Goal: Find specific fact: Find specific fact

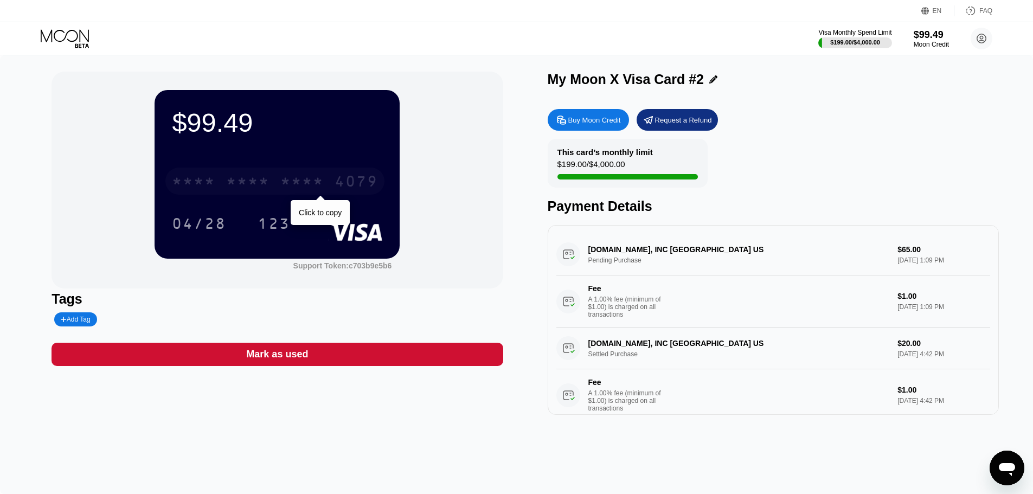
click at [219, 182] on div "* * * * * * * * * * * * 4079" at bounding box center [274, 180] width 219 height 27
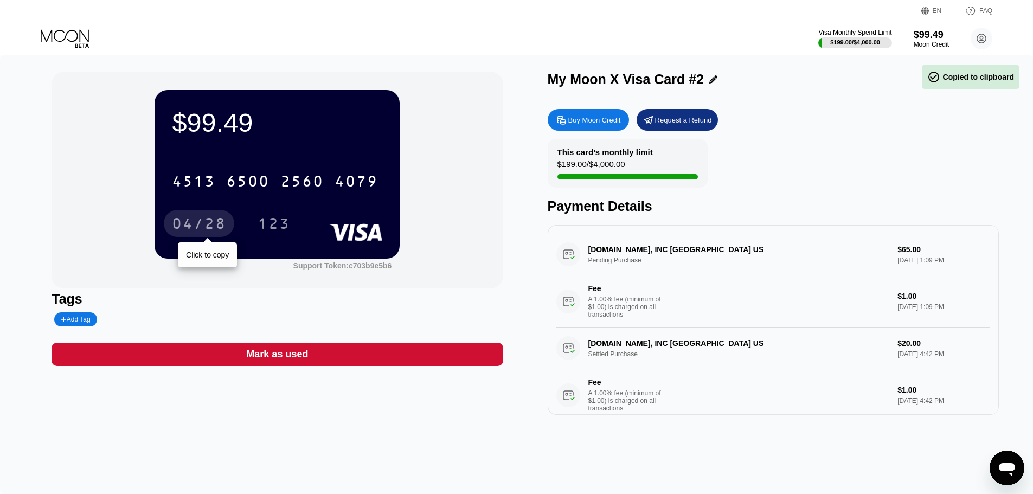
click at [194, 225] on div "04/28" at bounding box center [199, 224] width 54 height 17
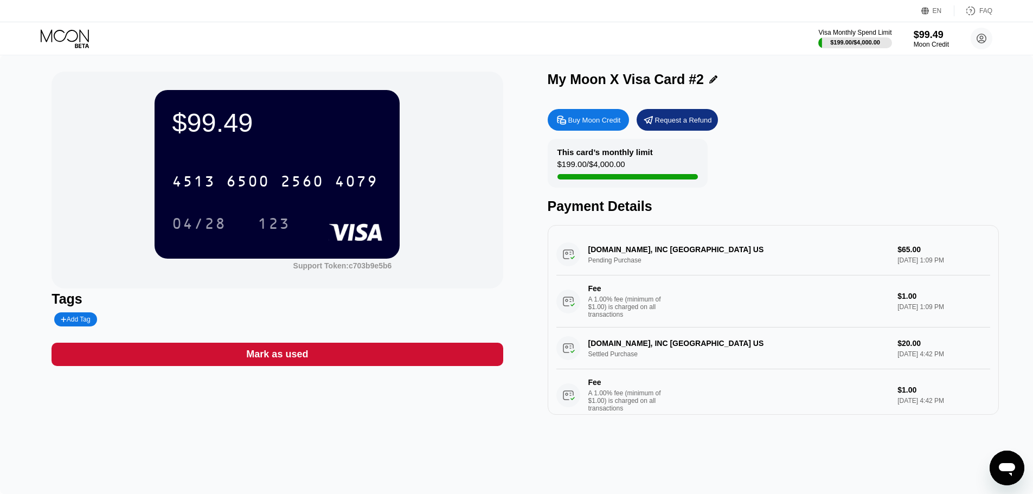
click at [12, 246] on div "$99.49 4513 6500 2560 4079 04/28 123 Support Token: c703b9e5b6 Tags Add Tag Mar…" at bounding box center [516, 274] width 1033 height 439
click at [252, 222] on div "123" at bounding box center [273, 223] width 49 height 27
